Goal: Navigation & Orientation: Understand site structure

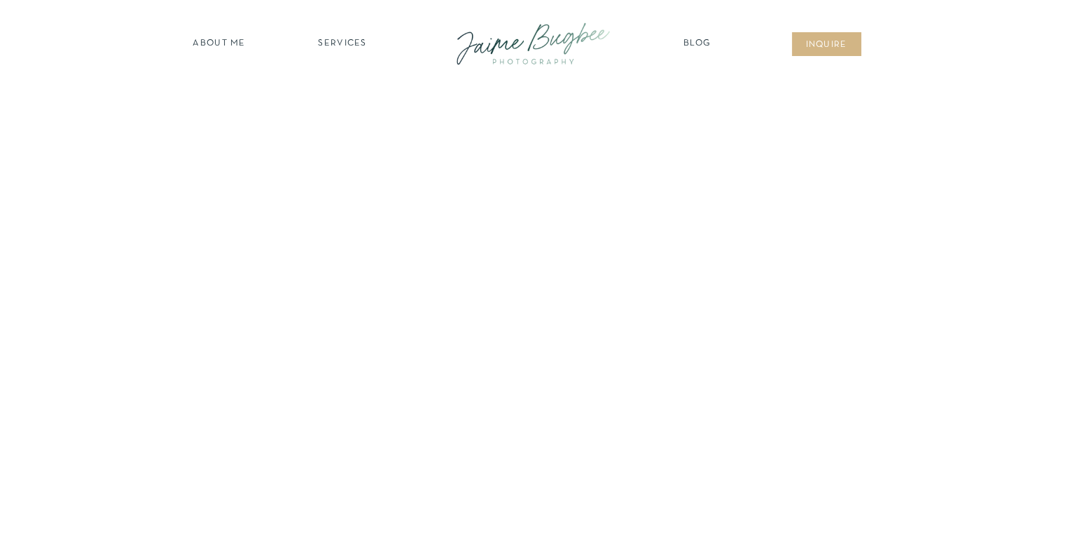
click at [210, 41] on nav "about ME" at bounding box center [219, 44] width 61 height 14
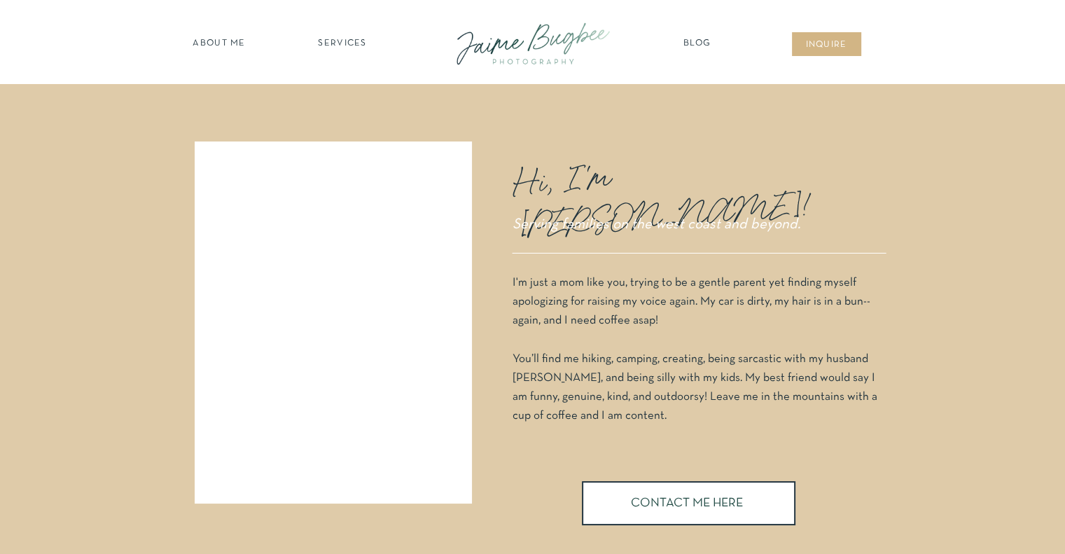
click at [697, 41] on nav "Blog" at bounding box center [697, 44] width 35 height 14
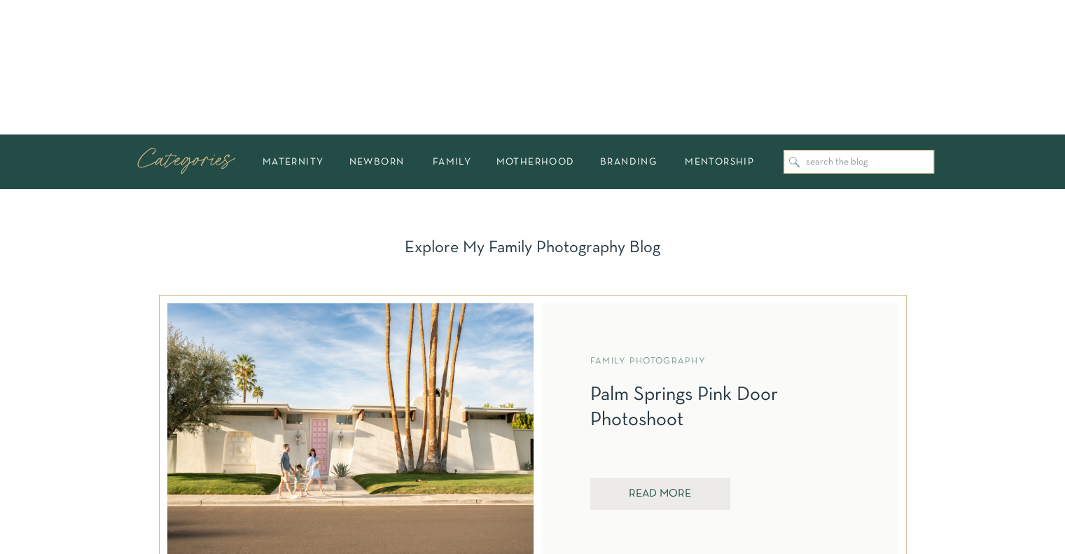
scroll to position [210, 0]
